Goal: Task Accomplishment & Management: Use online tool/utility

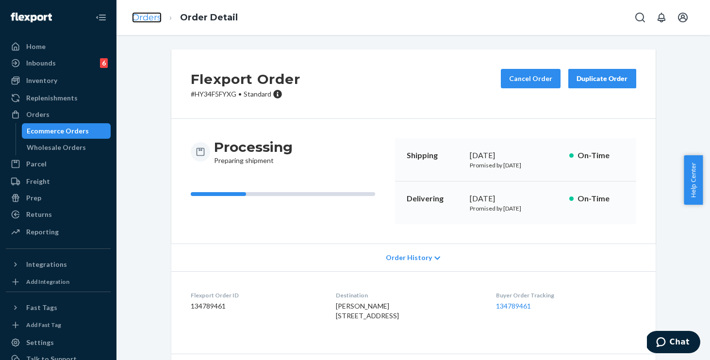
click at [149, 17] on link "Orders" at bounding box center [147, 17] width 30 height 11
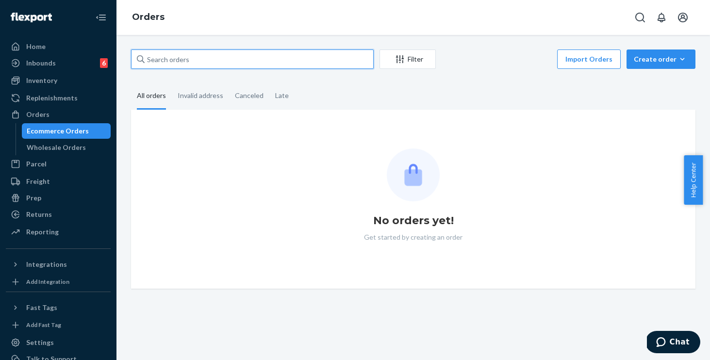
click at [225, 57] on input "text" at bounding box center [252, 58] width 243 height 19
paste input "254255833"
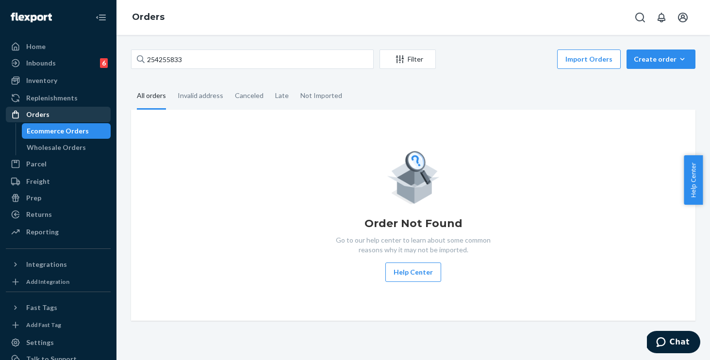
click at [59, 116] on div "Orders" at bounding box center [58, 115] width 103 height 14
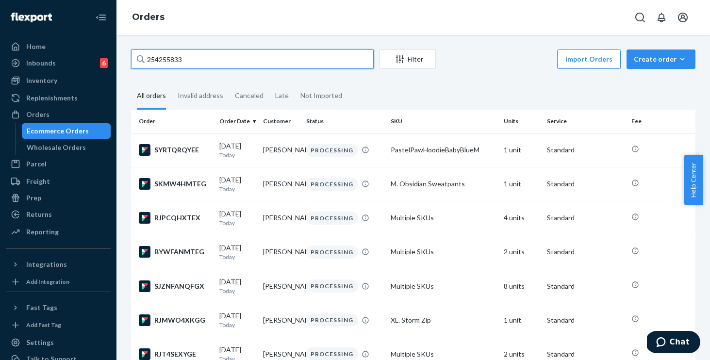
click at [235, 66] on input "254255833" at bounding box center [252, 58] width 243 height 19
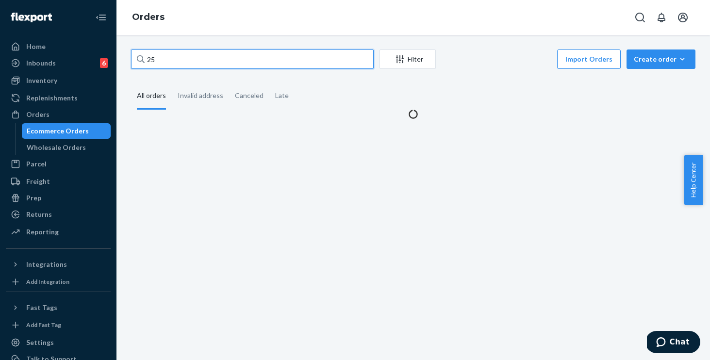
type input "2"
paste input "254255833"
type input "254255833"
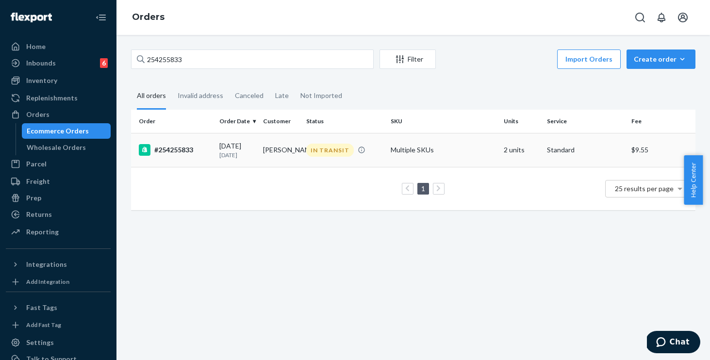
click at [477, 152] on td "Multiple SKUs" at bounding box center [443, 150] width 113 height 34
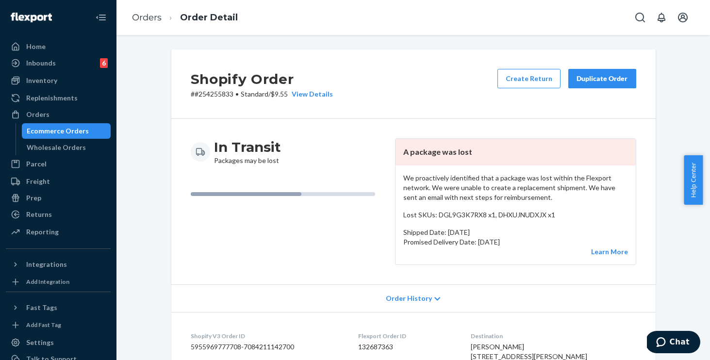
click at [597, 79] on div "Duplicate Order" at bounding box center [602, 79] width 51 height 10
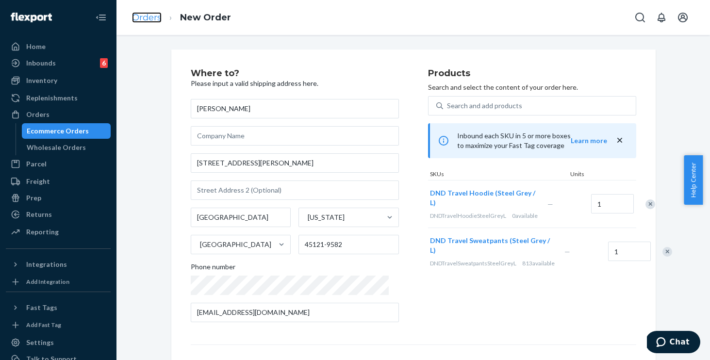
click at [144, 19] on link "Orders" at bounding box center [147, 17] width 30 height 11
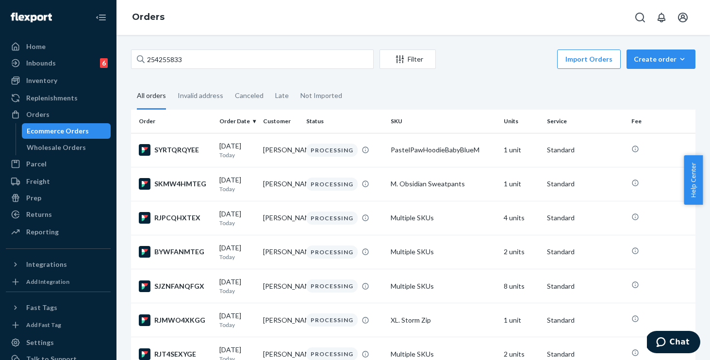
click at [249, 46] on div "254255833 Filter Import Orders Create order Ecommerce order Removal order All o…" at bounding box center [413, 197] width 594 height 325
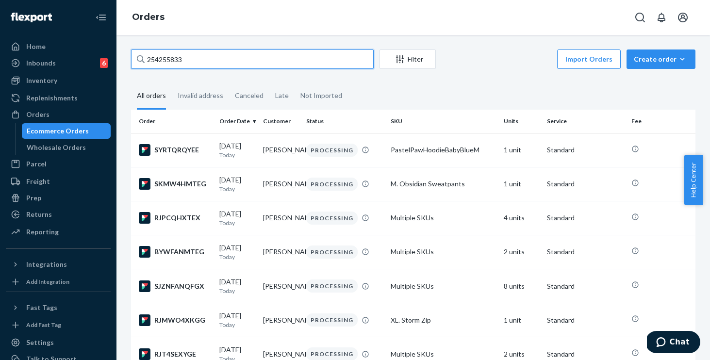
click at [248, 57] on input "254255833" at bounding box center [252, 58] width 243 height 19
drag, startPoint x: 98, startPoint y: 45, endPoint x: 83, endPoint y: 42, distance: 14.4
click at [84, 42] on div "Home Inbounds 6 Shipping Plans Problems 6 Inventory Products Replenishments Ord…" at bounding box center [355, 180] width 710 height 360
paste input "571232"
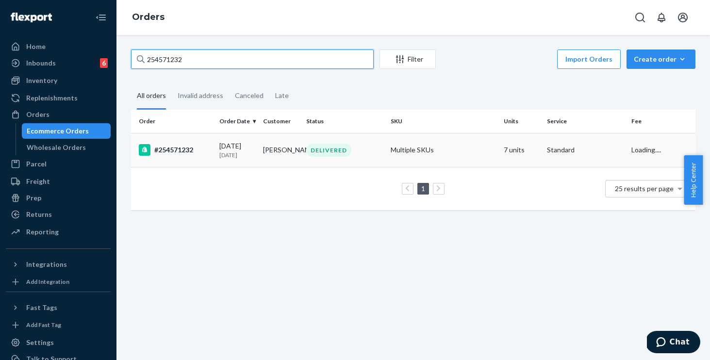
type input "254571232"
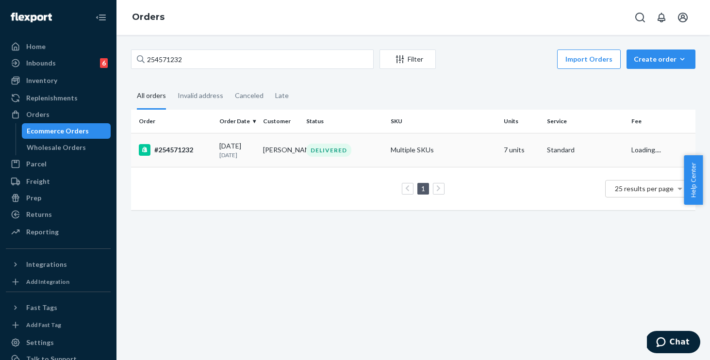
click at [456, 148] on td "Multiple SKUs" at bounding box center [443, 150] width 113 height 34
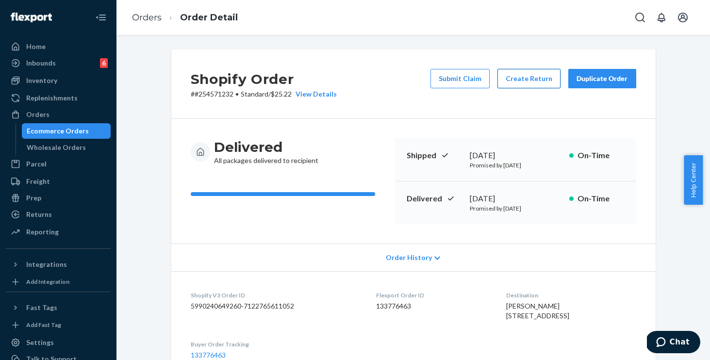
click at [520, 78] on button "Create Return" at bounding box center [528, 78] width 63 height 19
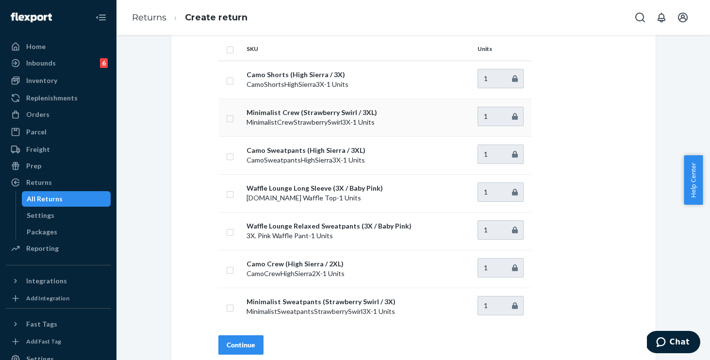
scroll to position [53, 0]
click at [226, 272] on input "checkbox" at bounding box center [230, 269] width 8 height 10
checkbox input "true"
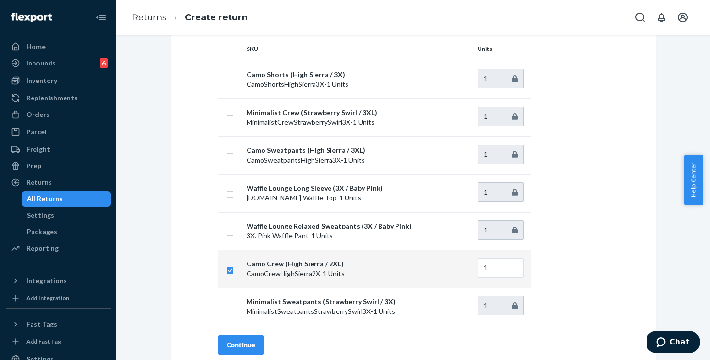
click at [232, 345] on div "Continue" at bounding box center [241, 345] width 29 height 10
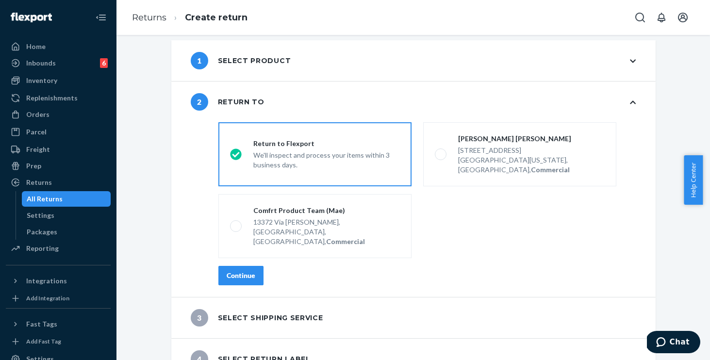
click at [221, 266] on button "Continue" at bounding box center [240, 275] width 45 height 19
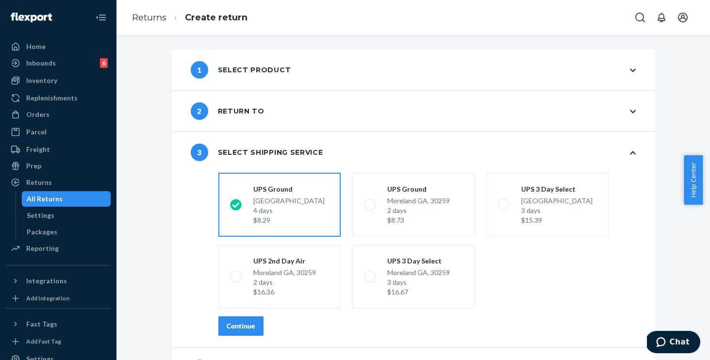
click at [242, 327] on div "Continue" at bounding box center [241, 326] width 29 height 10
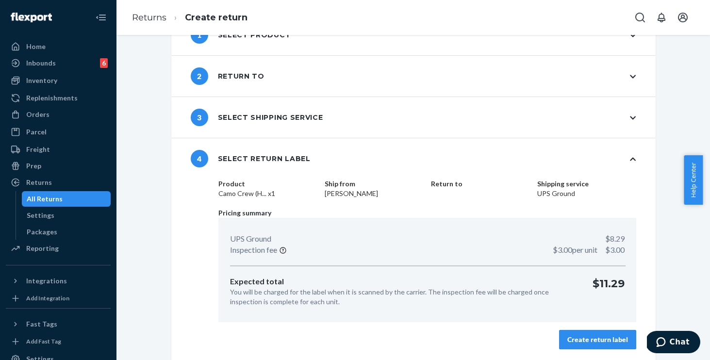
scroll to position [35, 0]
click at [593, 336] on div "Create return label" at bounding box center [597, 339] width 61 height 10
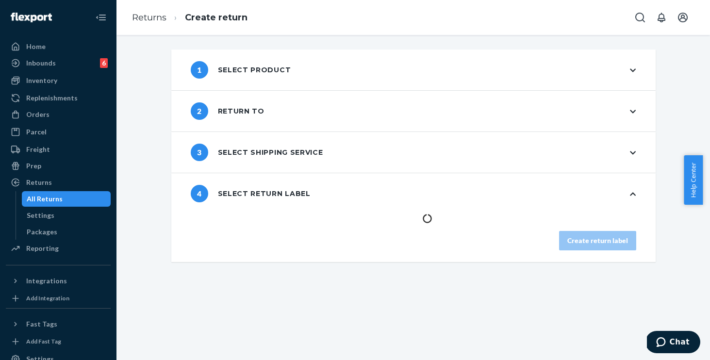
scroll to position [0, 0]
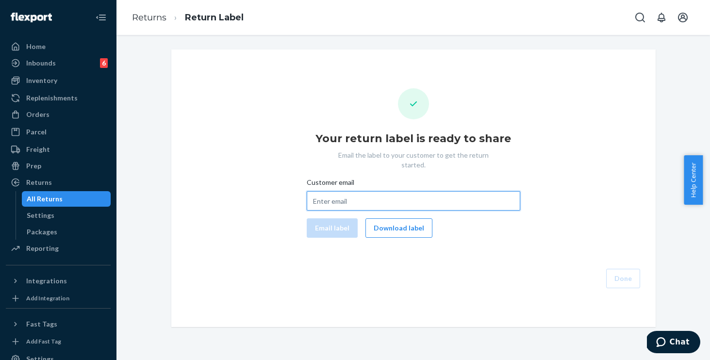
click at [344, 191] on input "Customer email" at bounding box center [414, 200] width 214 height 19
paste input "[EMAIL_ADDRESS][DOMAIN_NAME]"
type input "[EMAIL_ADDRESS][DOMAIN_NAME]"
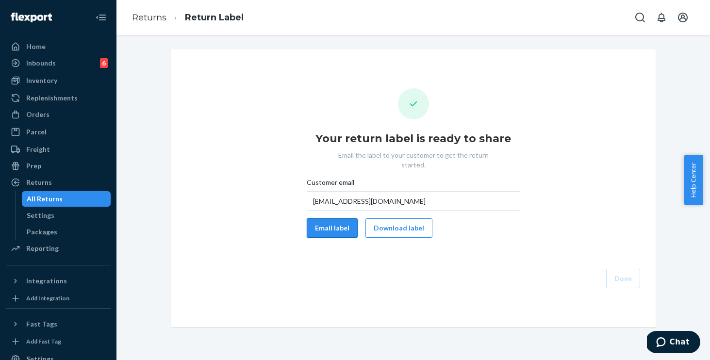
click at [315, 222] on button "Email label" at bounding box center [332, 227] width 51 height 19
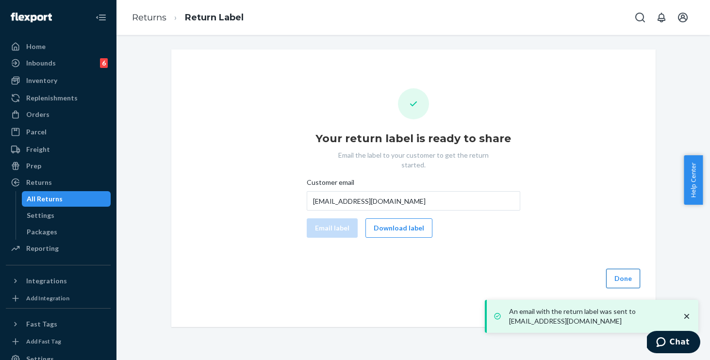
click at [616, 269] on button "Done" at bounding box center [623, 278] width 34 height 19
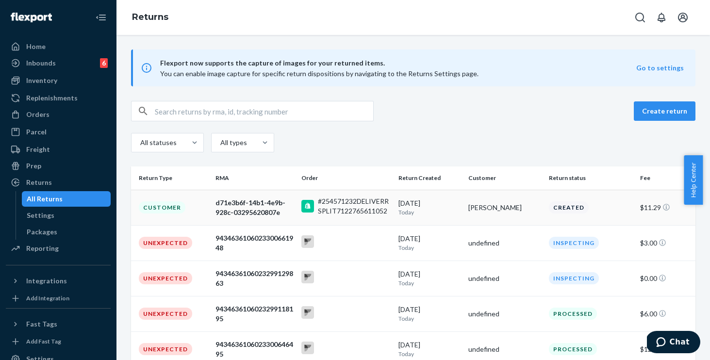
click at [199, 208] on td "Customer" at bounding box center [171, 207] width 81 height 35
